Goal: Check status: Check status

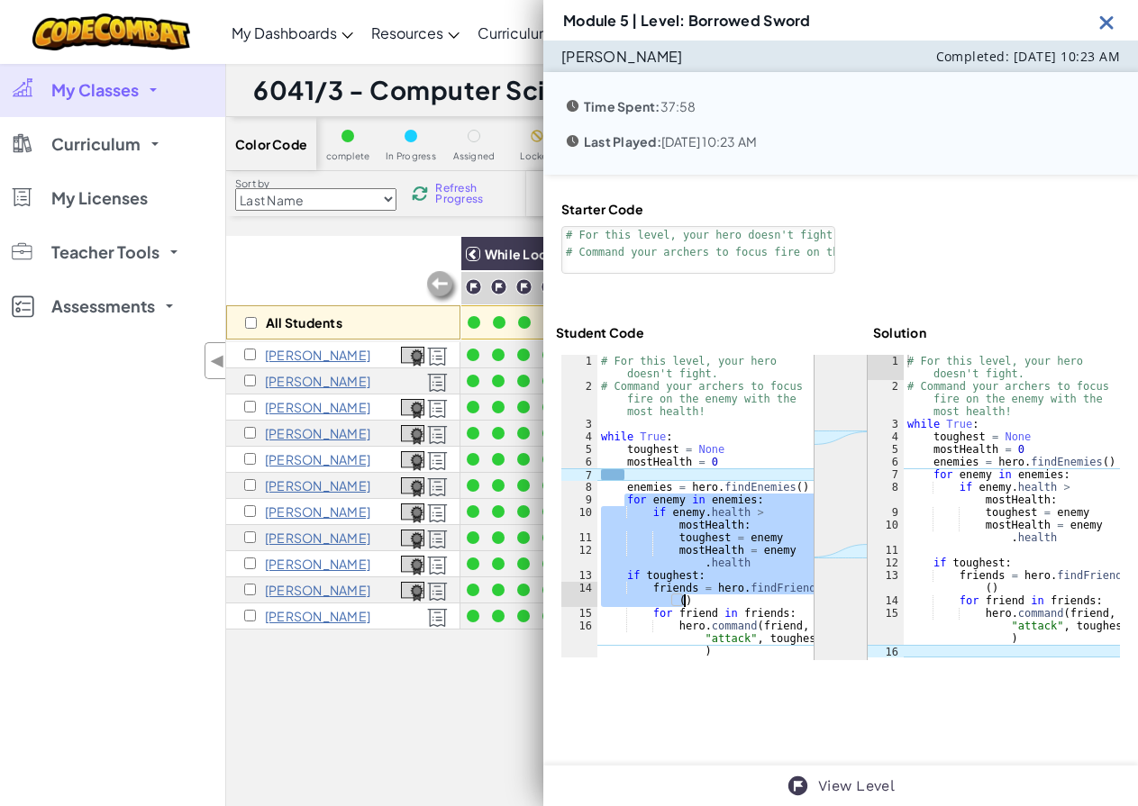
click at [356, 263] on div "All Students" at bounding box center [343, 288] width 234 height 105
click at [1109, 14] on img at bounding box center [1107, 22] width 23 height 23
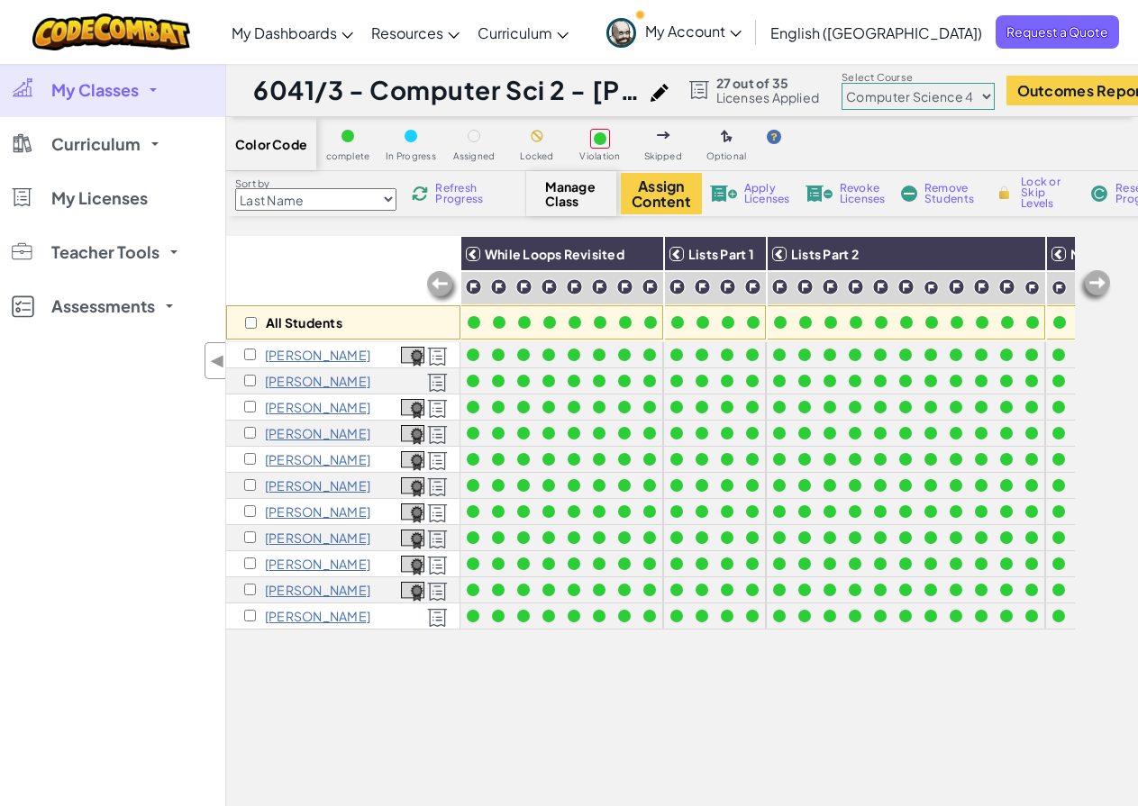
click at [148, 91] on link "My Classes" at bounding box center [112, 90] width 225 height 54
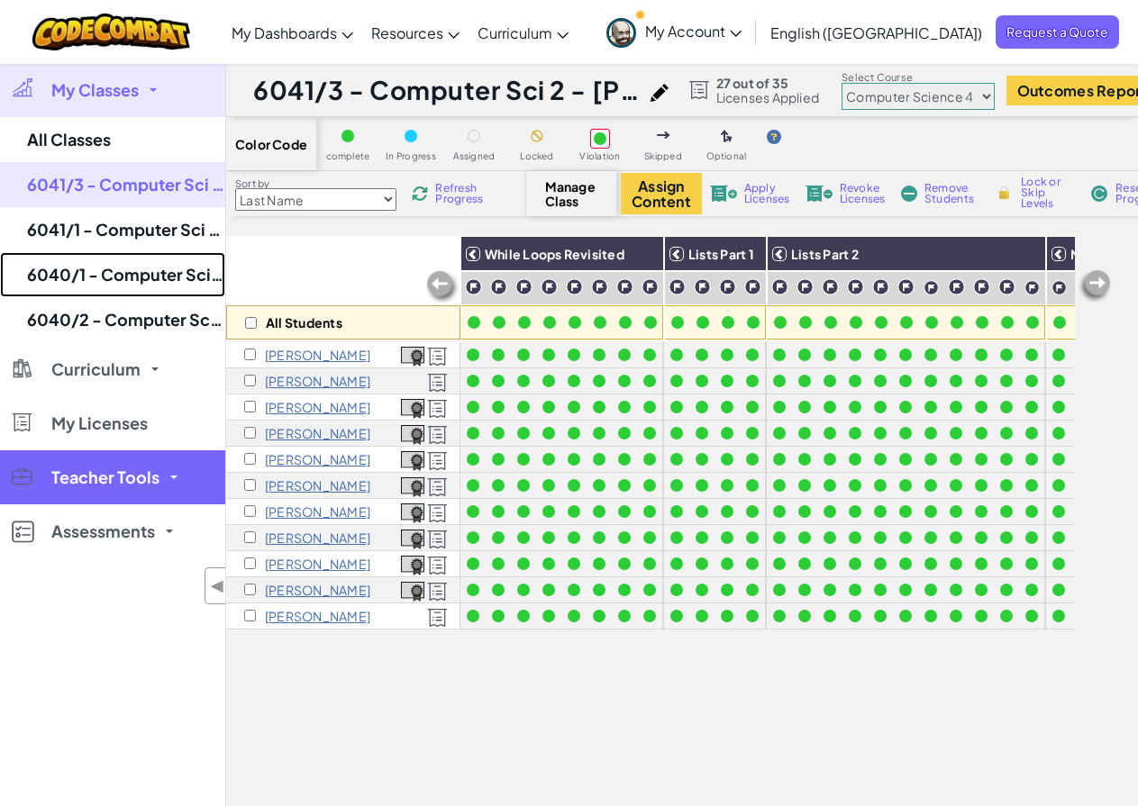
click at [122, 268] on link "6040/1 - Computer Science 1 - [PERSON_NAME] - 01" at bounding box center [112, 274] width 225 height 45
select select "560f1a9f22961295f9427742"
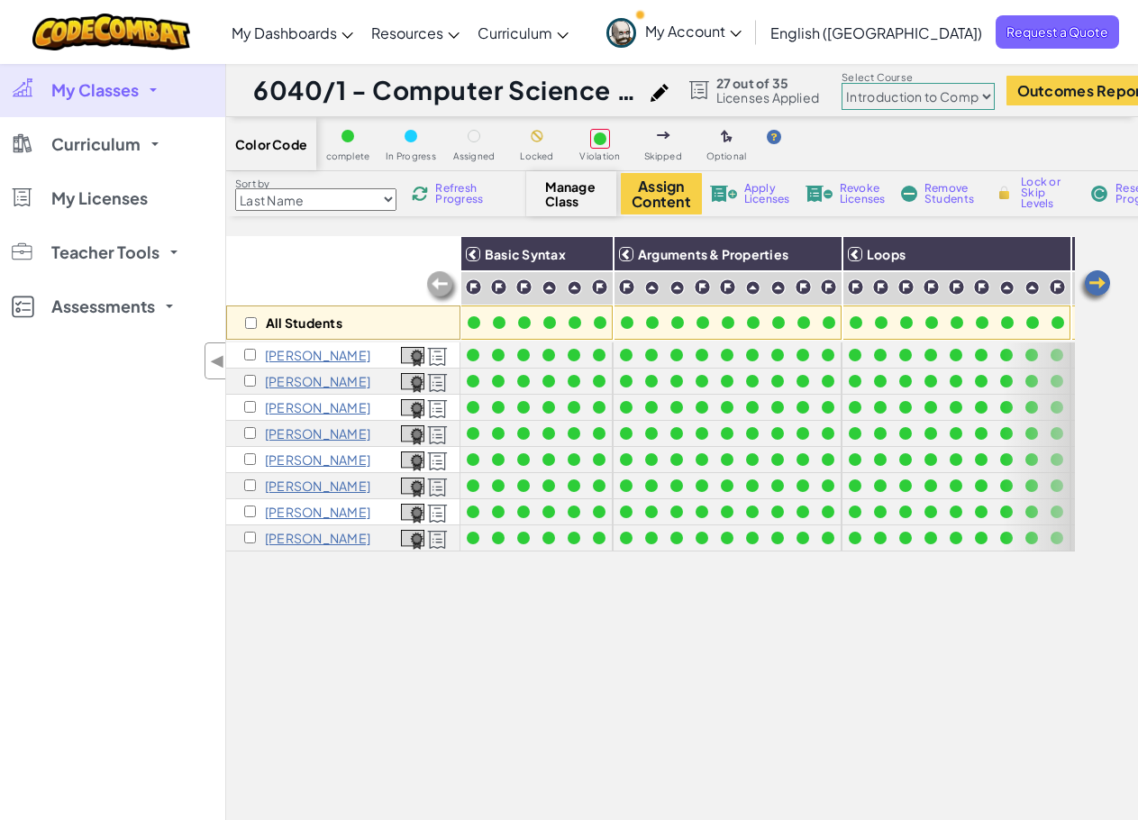
click at [641, 673] on div "All Students Basic Syntax Arguments & Properties Loops Variables [PERSON_NAME] …" at bounding box center [650, 601] width 849 height 730
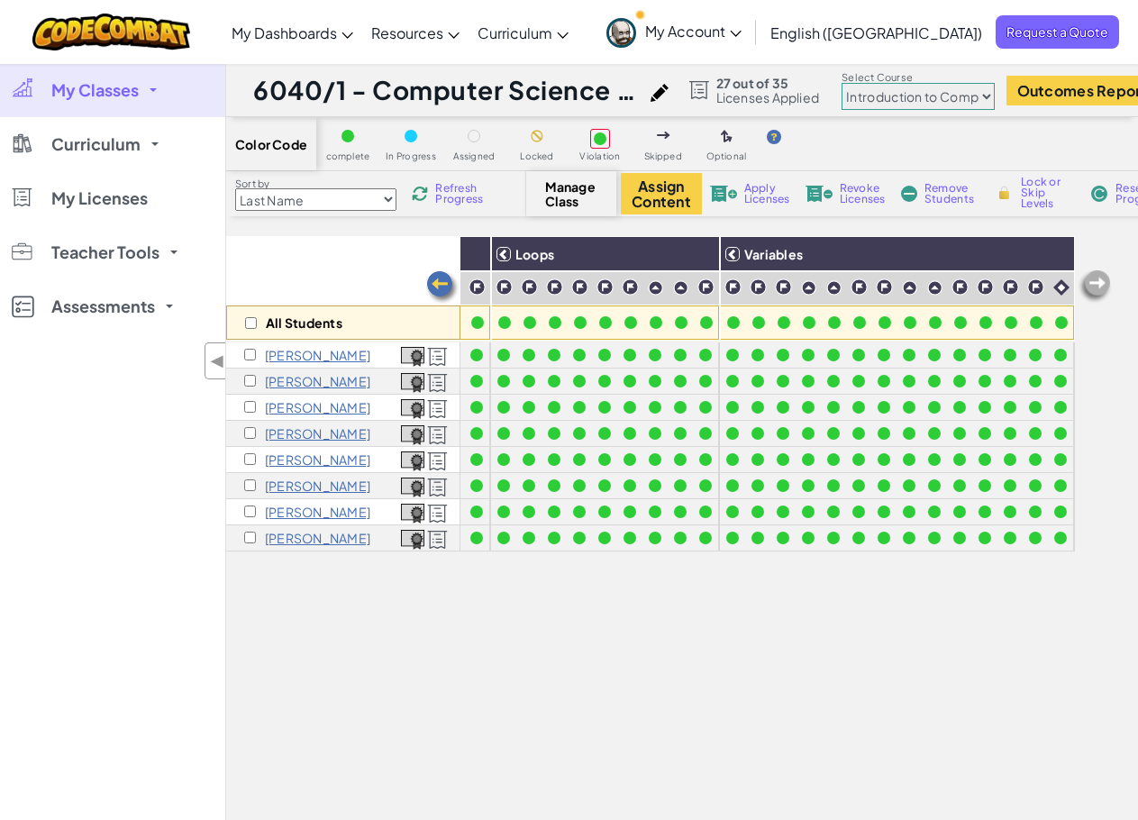
scroll to position [90, 0]
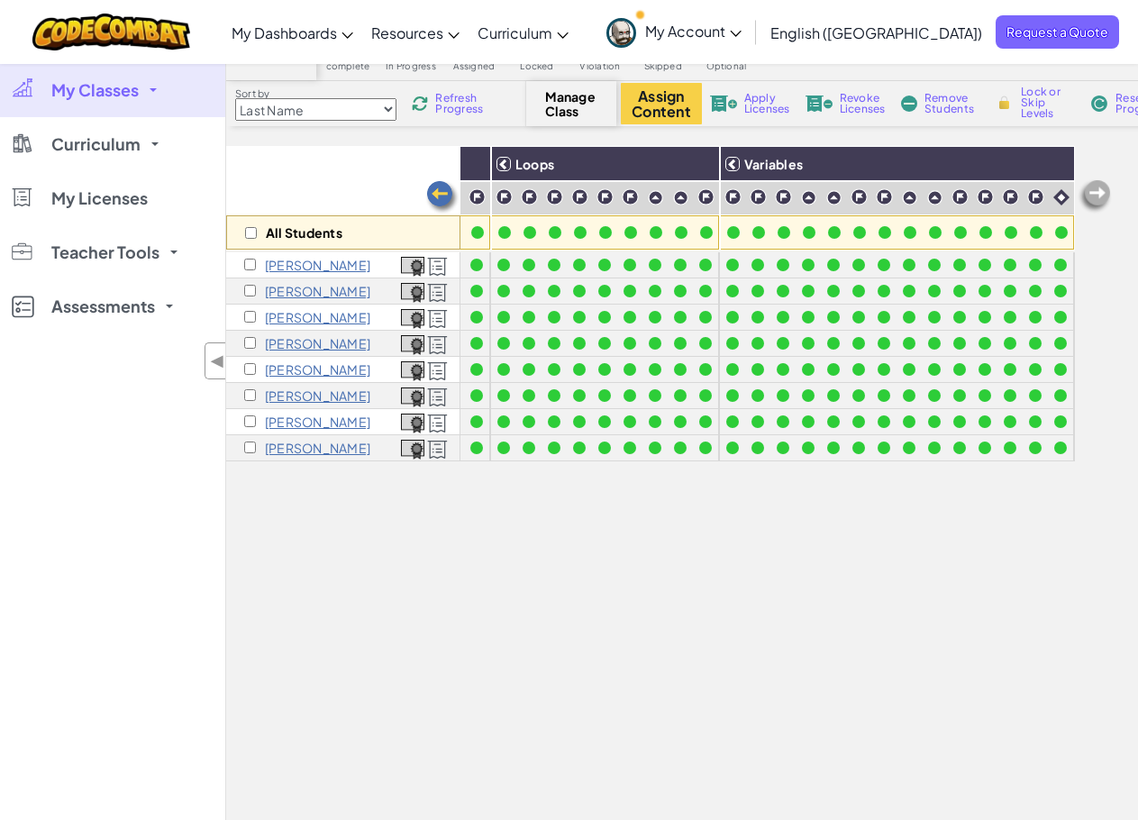
click at [150, 77] on link "My Classes" at bounding box center [112, 90] width 225 height 54
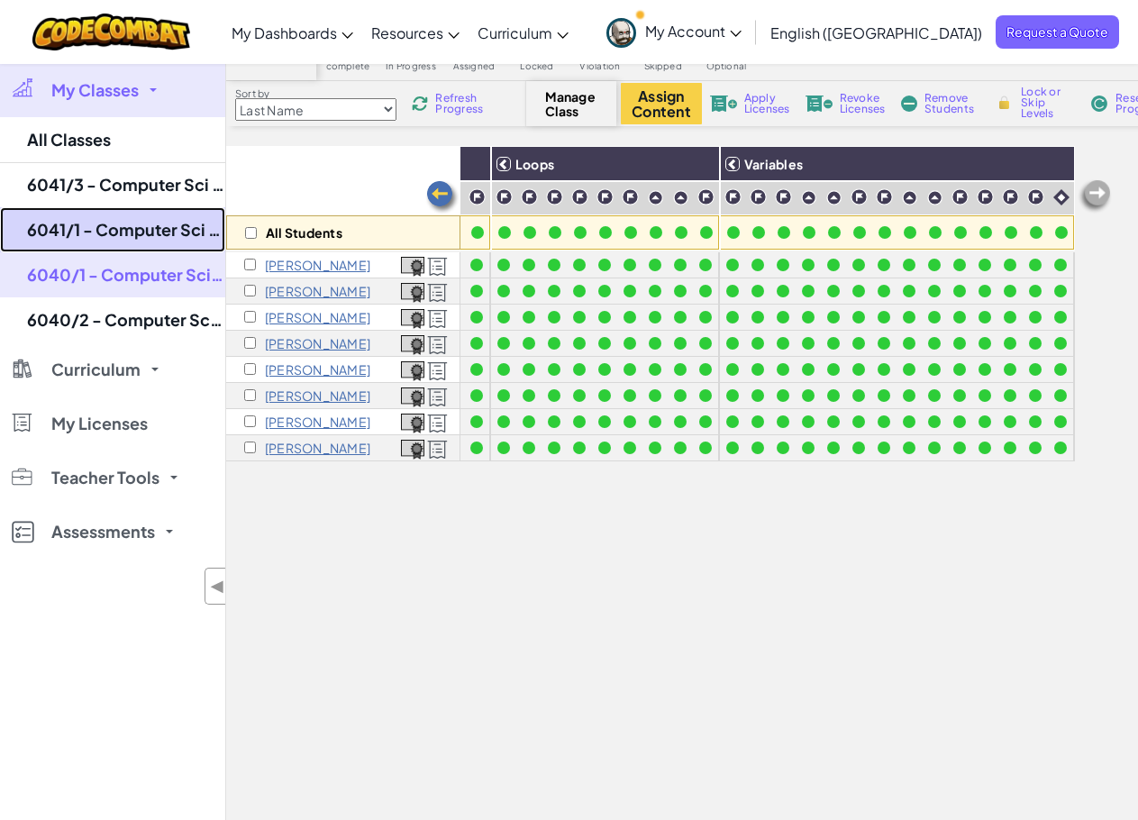
click at [135, 217] on link "6041/1 - Computer Sci 2 - [PERSON_NAME] - 01" at bounding box center [112, 229] width 225 height 45
select select "56462f935afde0c6fd30fc8d"
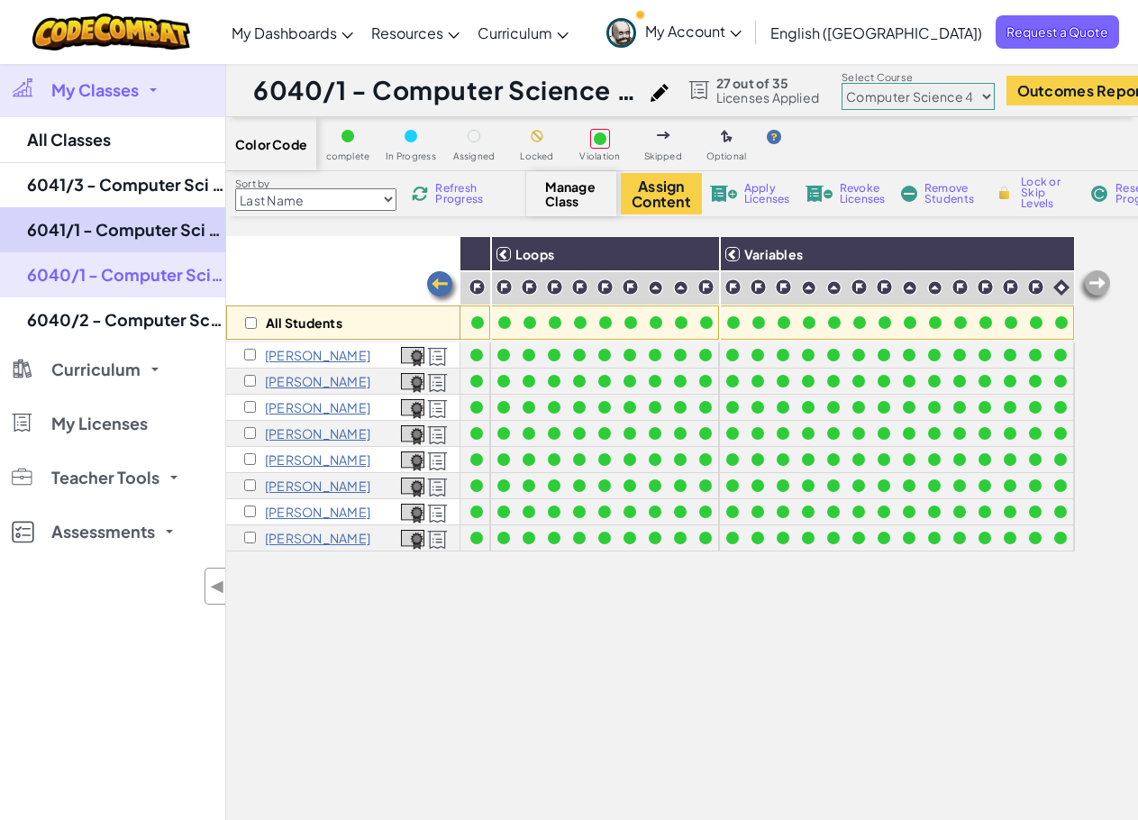
select select "56462f935afde0c6fd30fc8d"
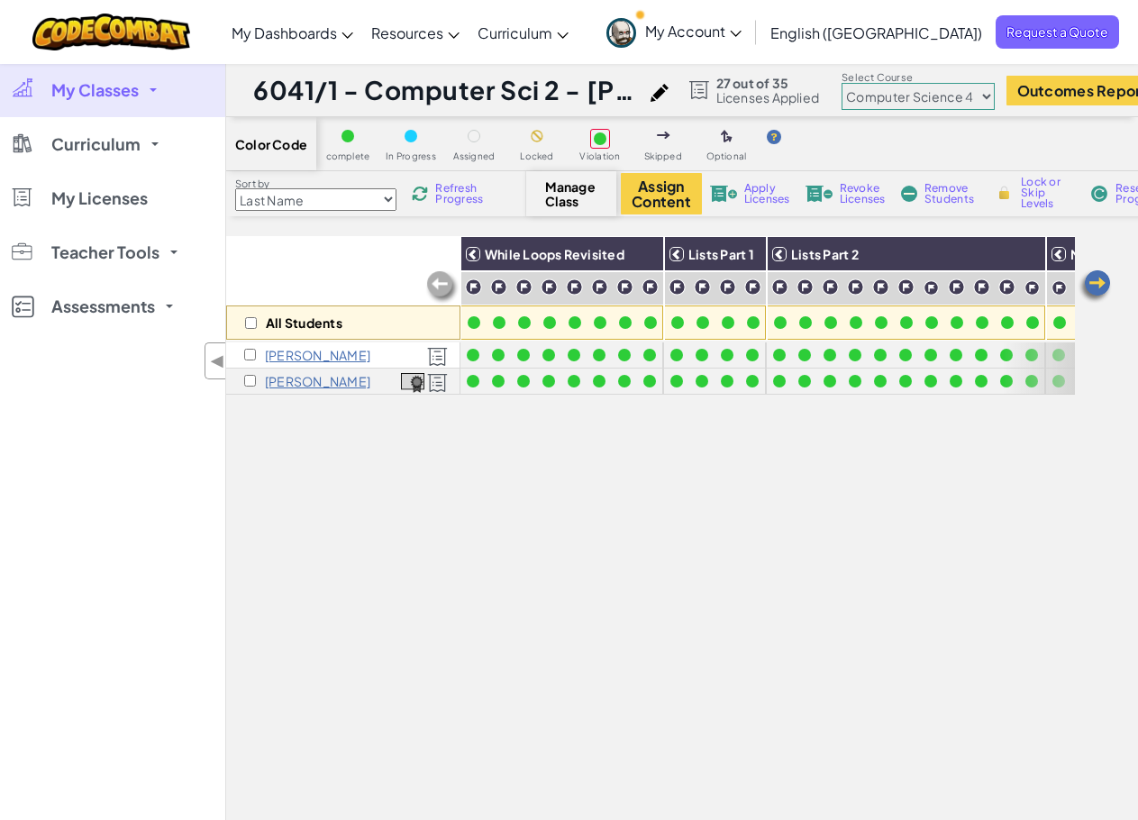
click at [560, 665] on div "All Students While Loops Revisited Lists Part 1 Lists Part 2 Movement Revisited…" at bounding box center [650, 601] width 849 height 730
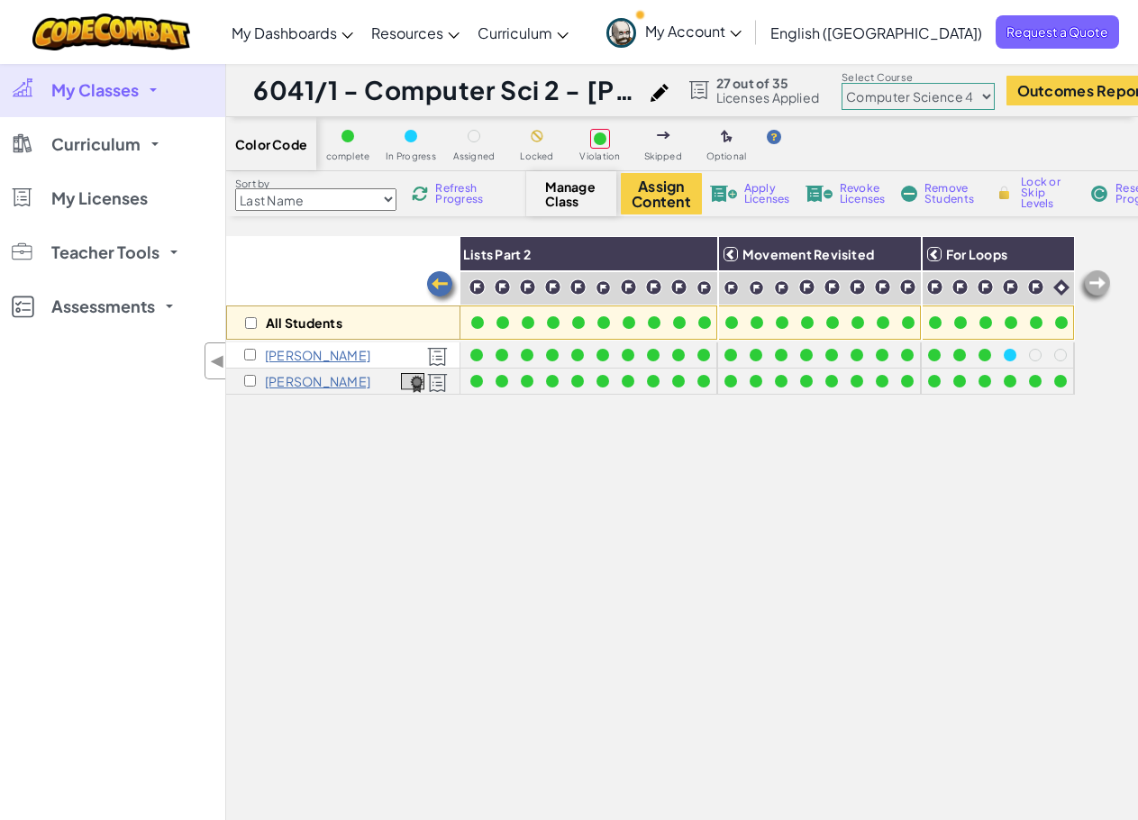
click at [448, 205] on span "Refresh Progress" at bounding box center [463, 194] width 56 height 22
click at [448, 196] on span "Refresh Progress" at bounding box center [463, 194] width 56 height 22
click at [444, 183] on span "Refresh Progress" at bounding box center [463, 194] width 56 height 22
click at [449, 186] on span "Refresh Progress" at bounding box center [463, 194] width 56 height 22
